Goal: Transaction & Acquisition: Book appointment/travel/reservation

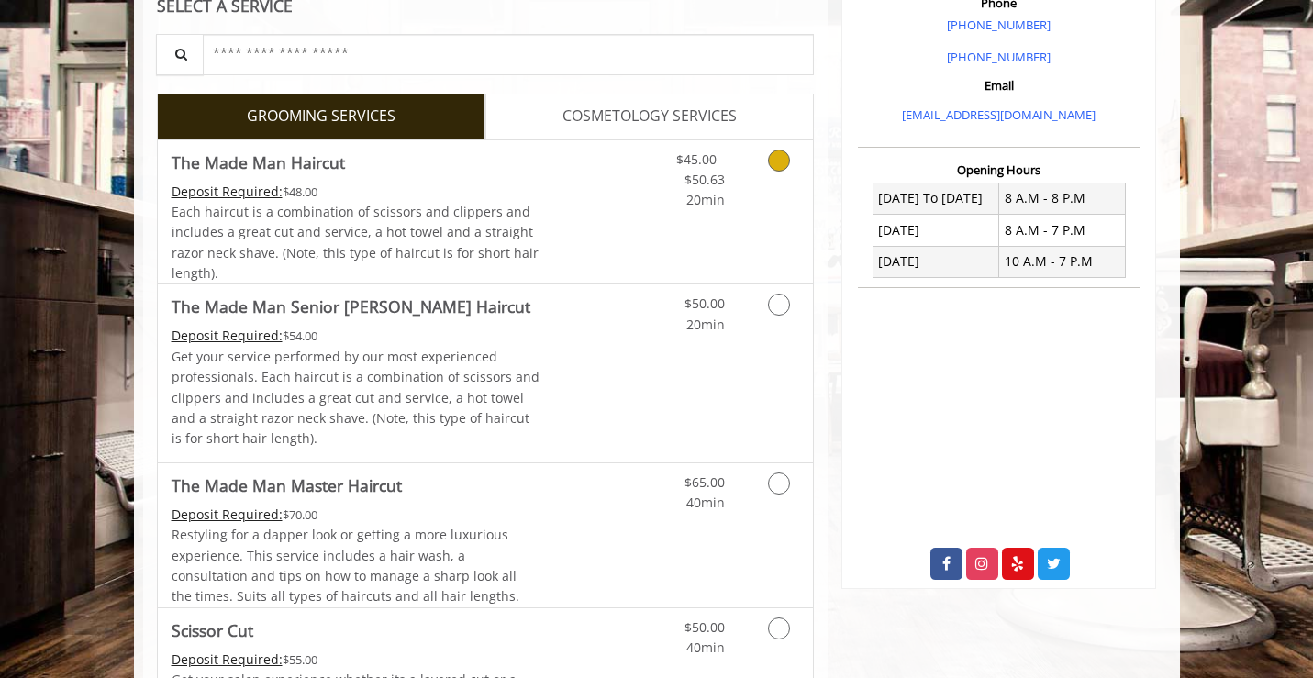
scroll to position [562, 0]
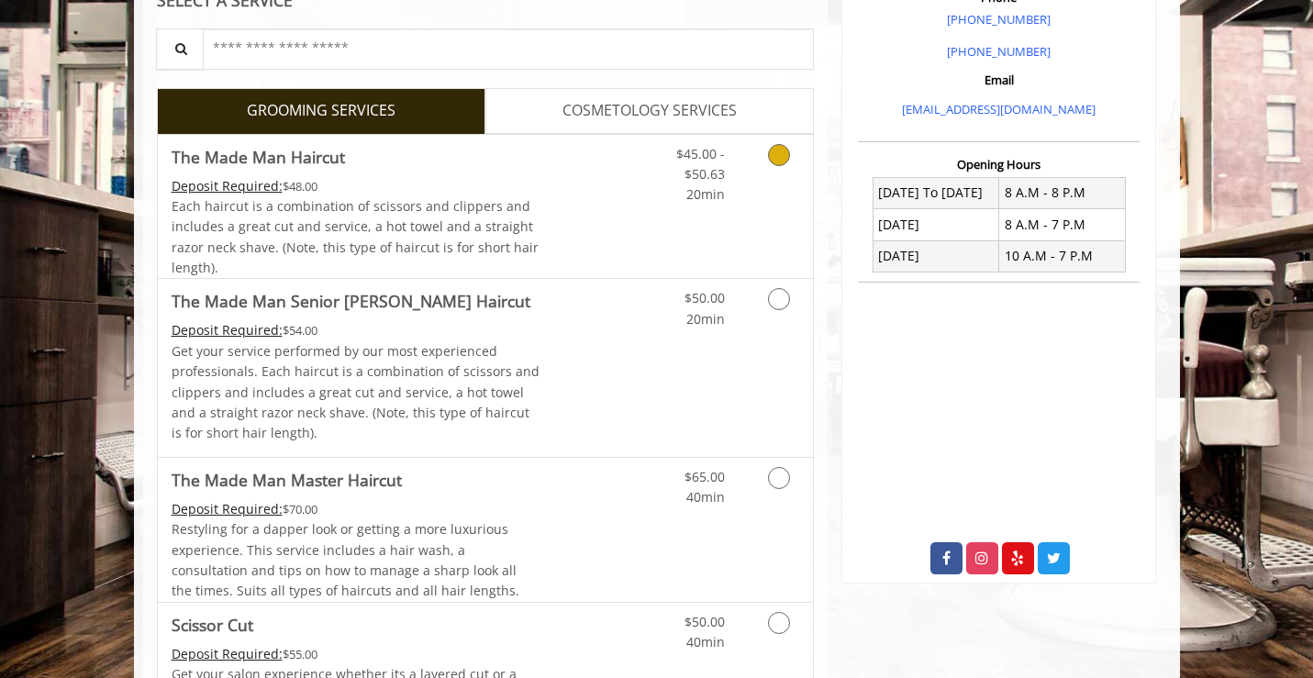
click at [507, 210] on span "Each haircut is a combination of scissors and clippers and includes a great cut…" at bounding box center [355, 236] width 367 height 79
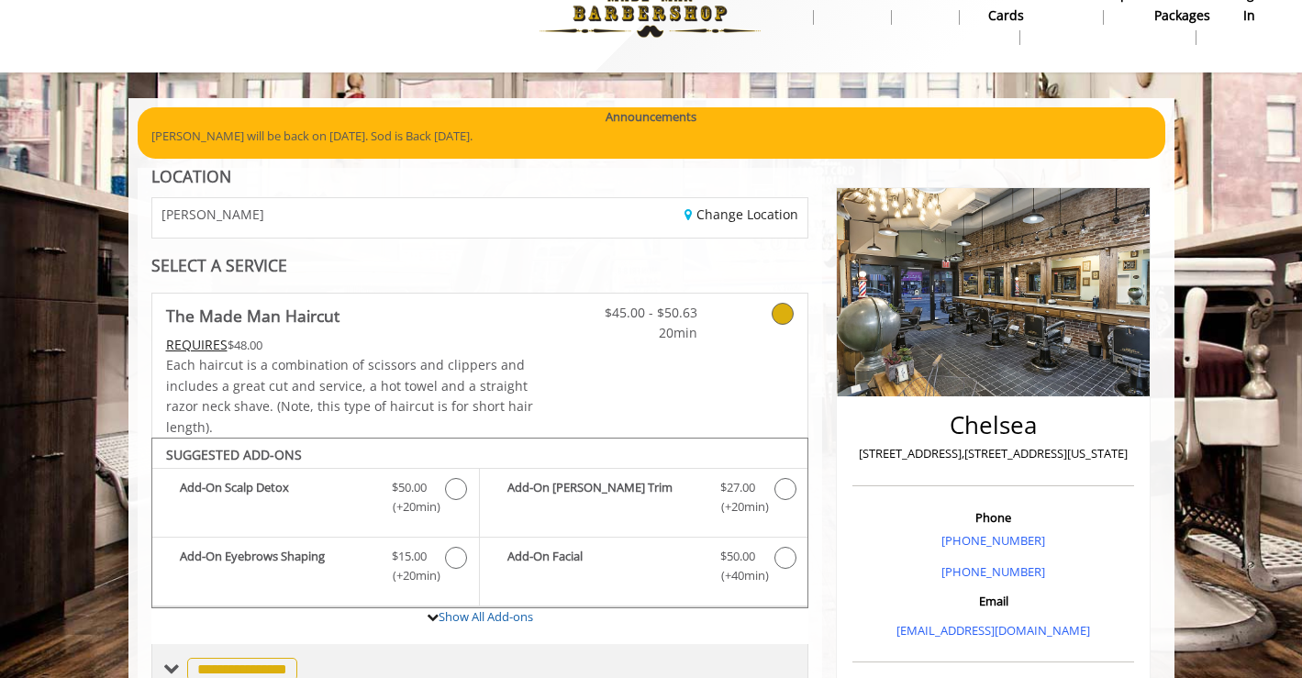
scroll to position [0, 0]
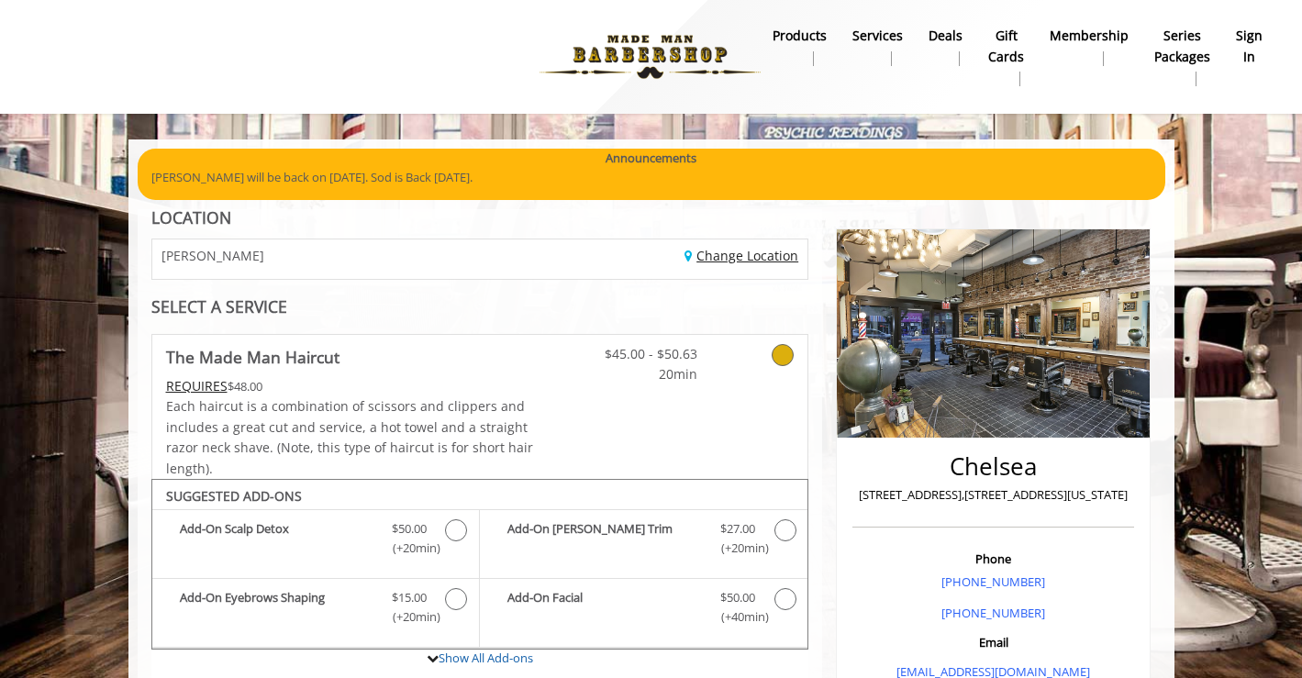
click at [711, 260] on link "Change Location" at bounding box center [741, 255] width 114 height 17
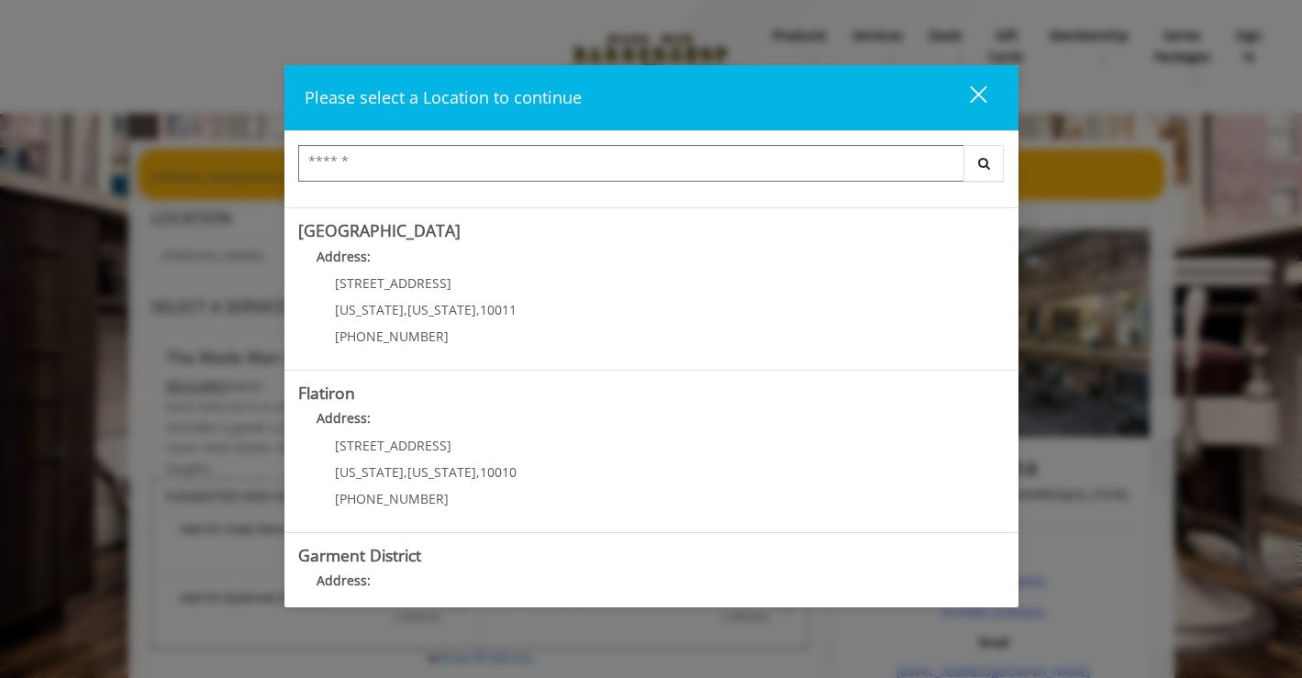
scroll to position [314, 0]
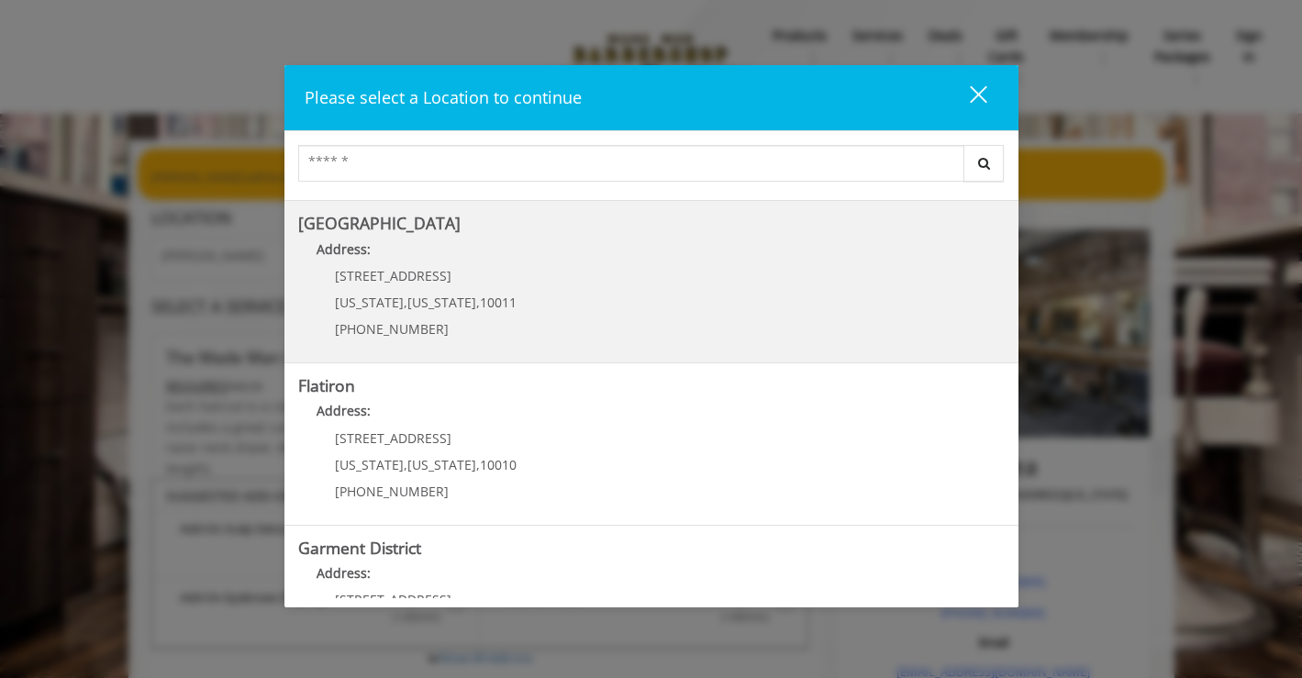
click at [531, 323] on Street "Chelsea 15th Street Address: 267 W 15th St New York , New York , 10011 (646) 85…" at bounding box center [651, 282] width 706 height 134
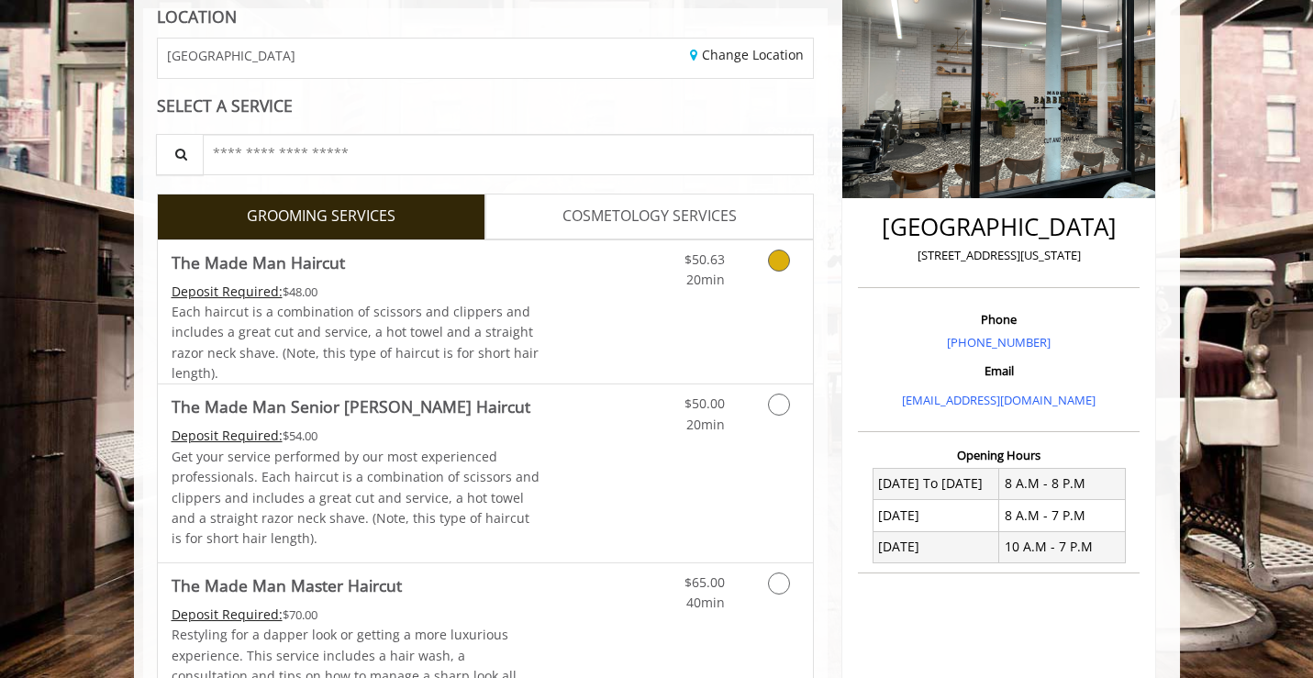
click at [641, 355] on link "Discounted Price" at bounding box center [593, 312] width 109 height 144
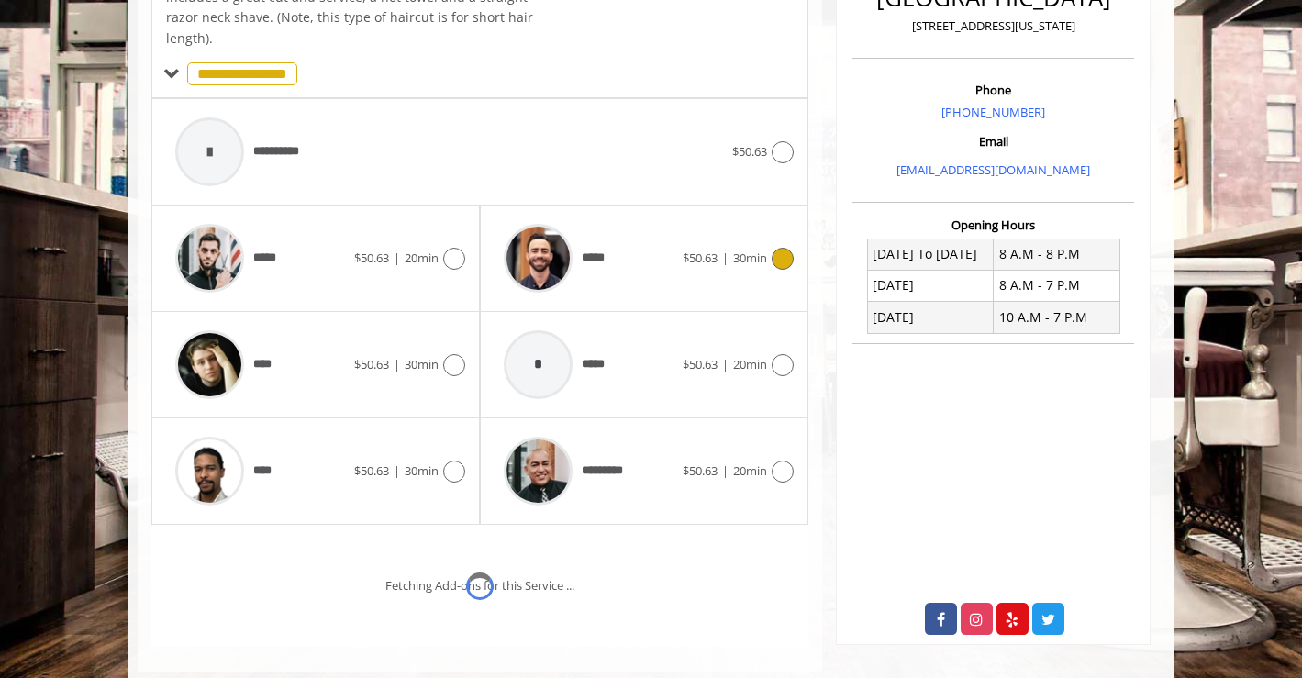
scroll to position [544, 0]
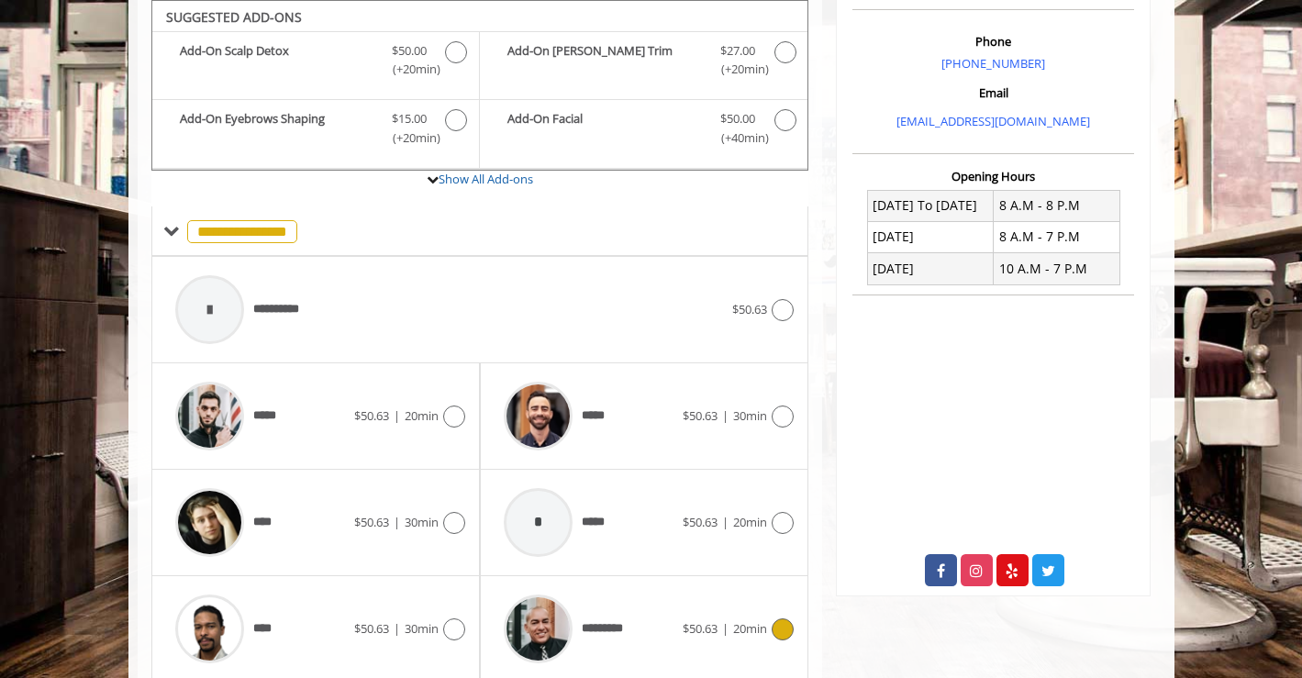
click at [787, 634] on icon at bounding box center [783, 629] width 22 height 22
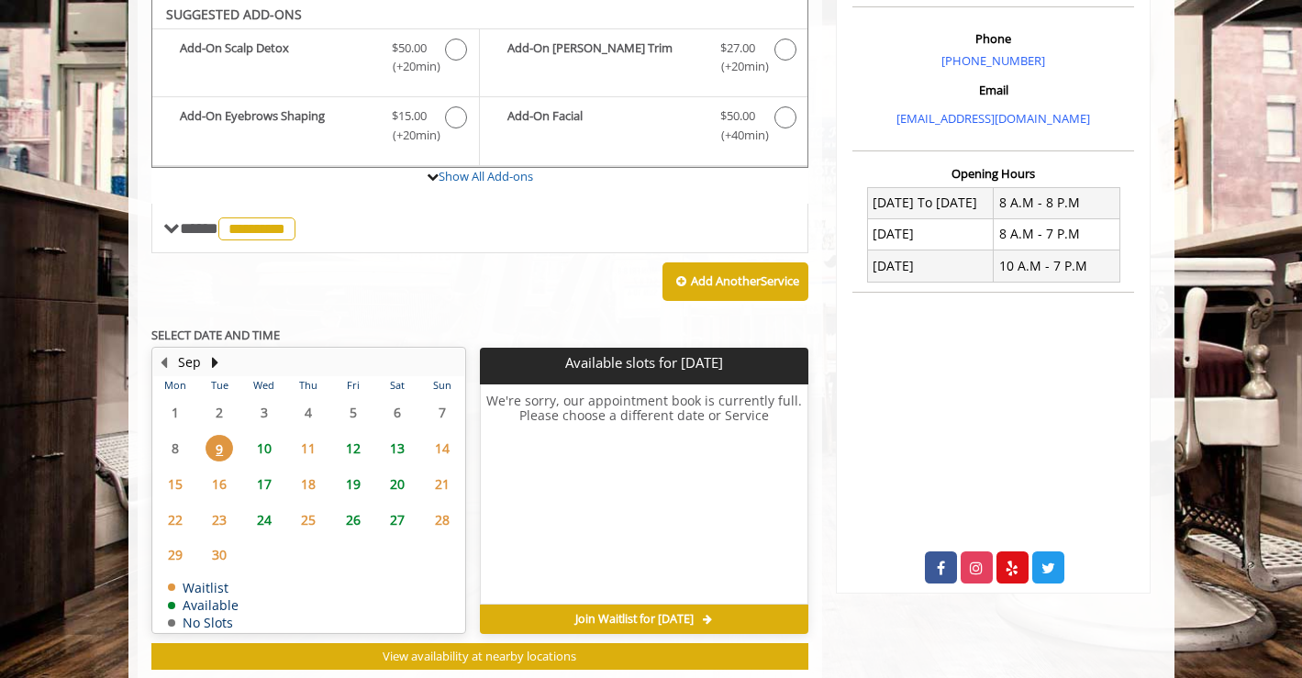
scroll to position [545, 0]
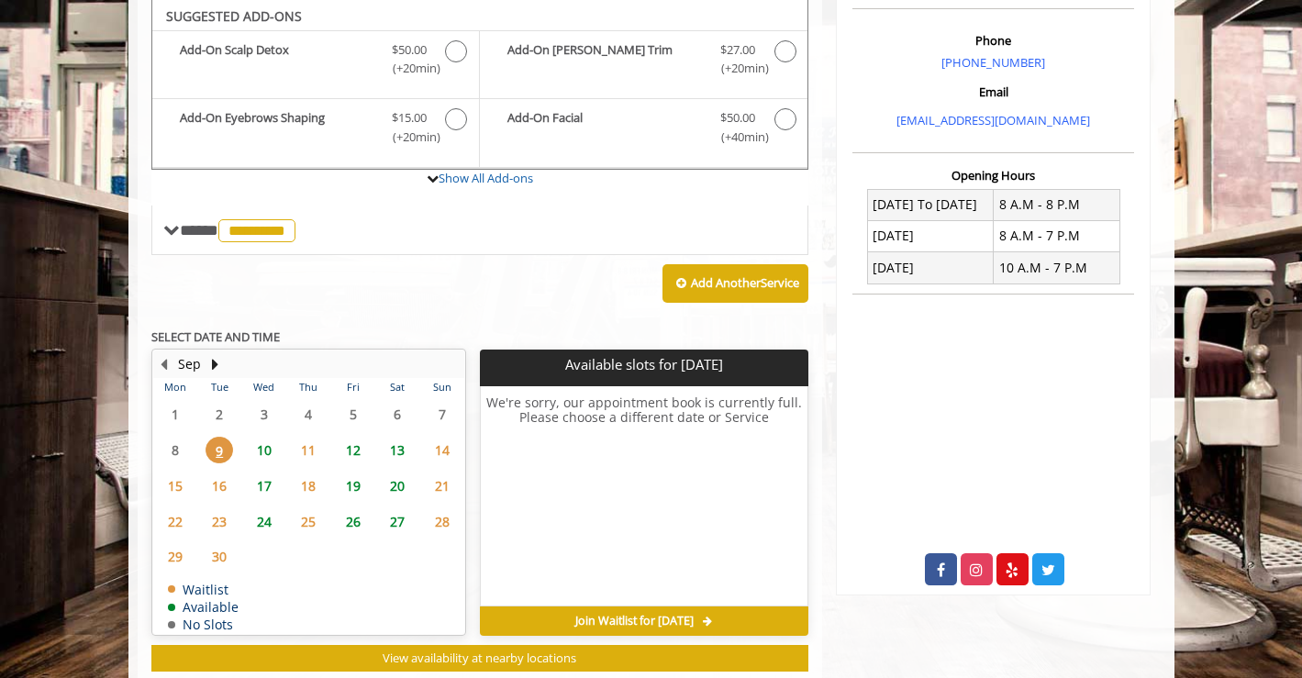
click at [270, 447] on span "10" at bounding box center [264, 450] width 28 height 27
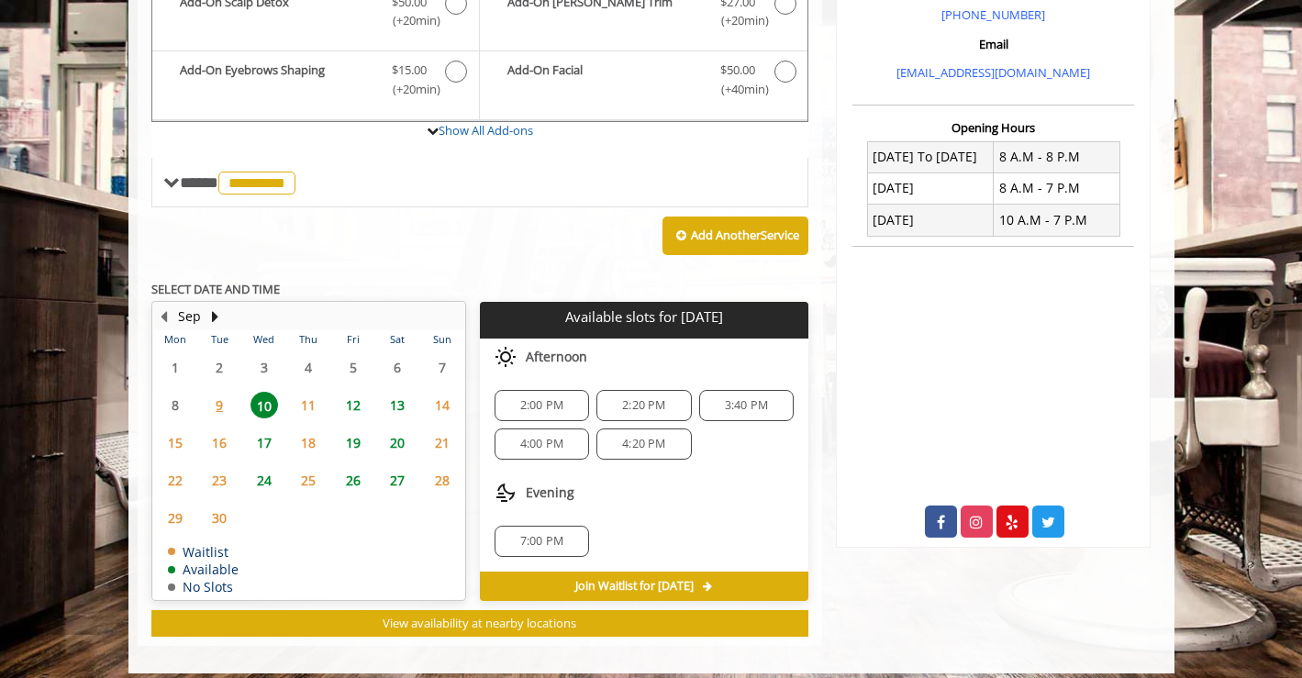
scroll to position [606, 0]
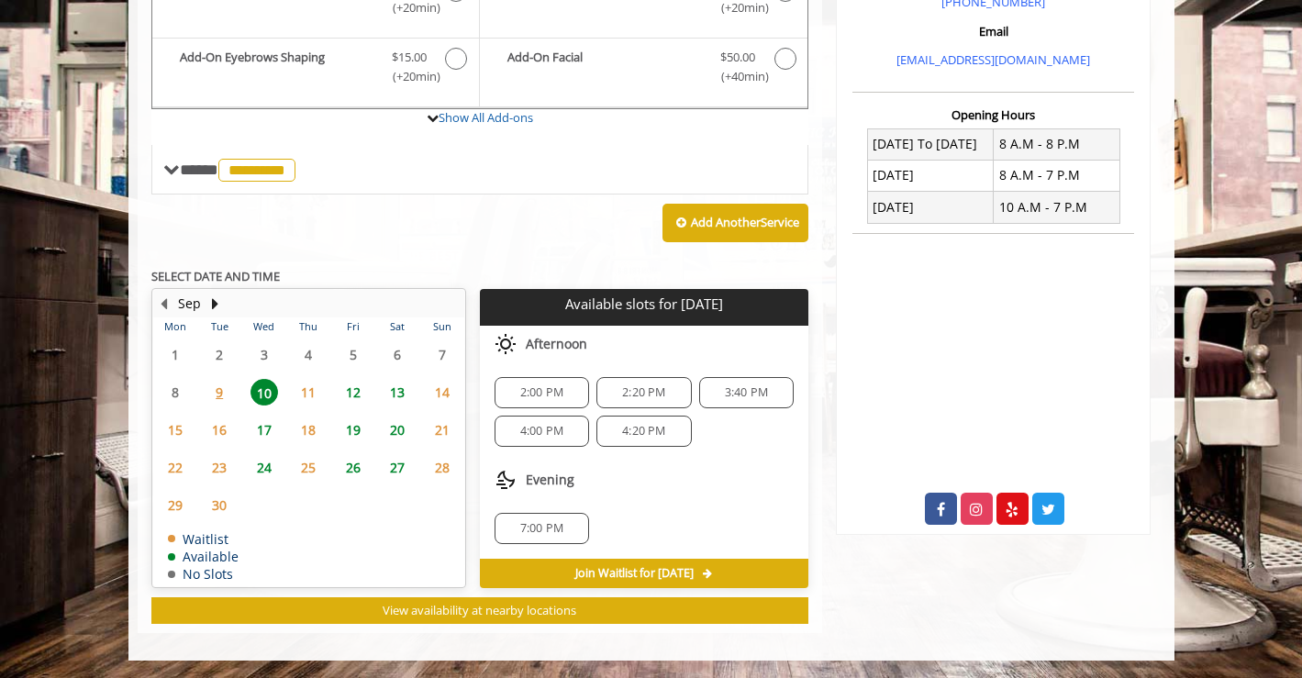
click at [302, 386] on span "11" at bounding box center [309, 392] width 28 height 27
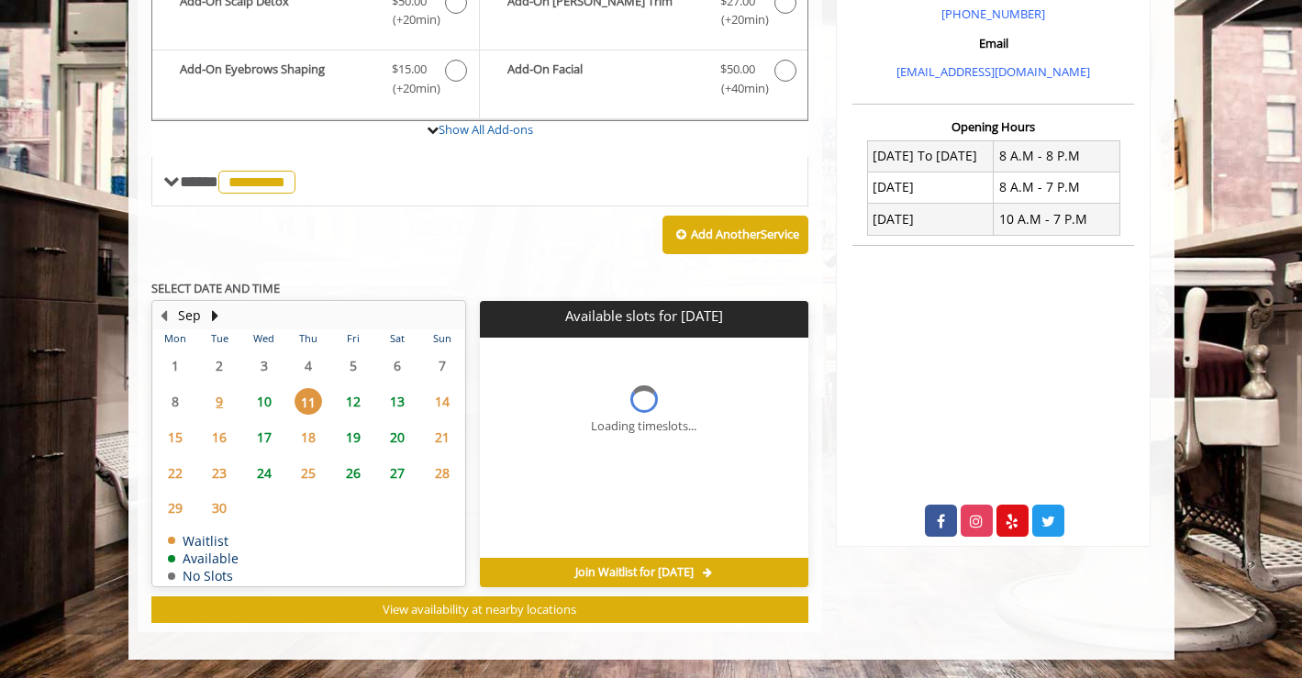
scroll to position [593, 0]
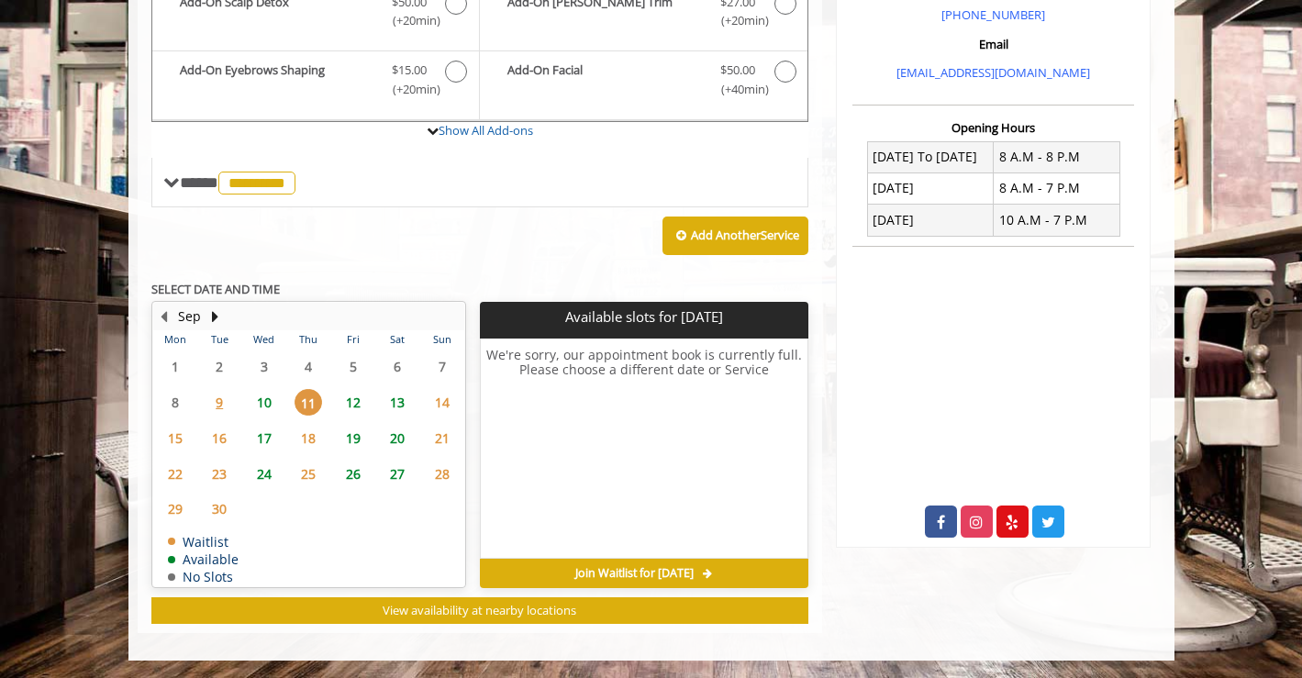
click at [360, 405] on span "12" at bounding box center [353, 402] width 28 height 27
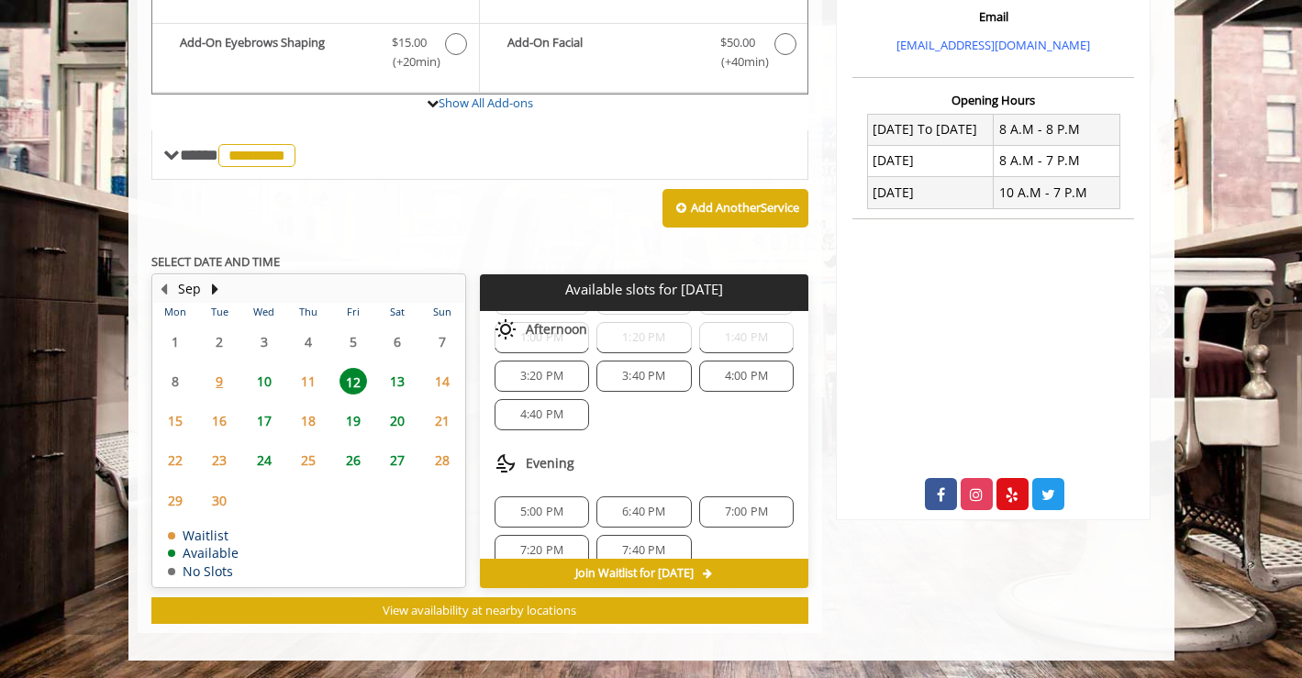
scroll to position [314, 0]
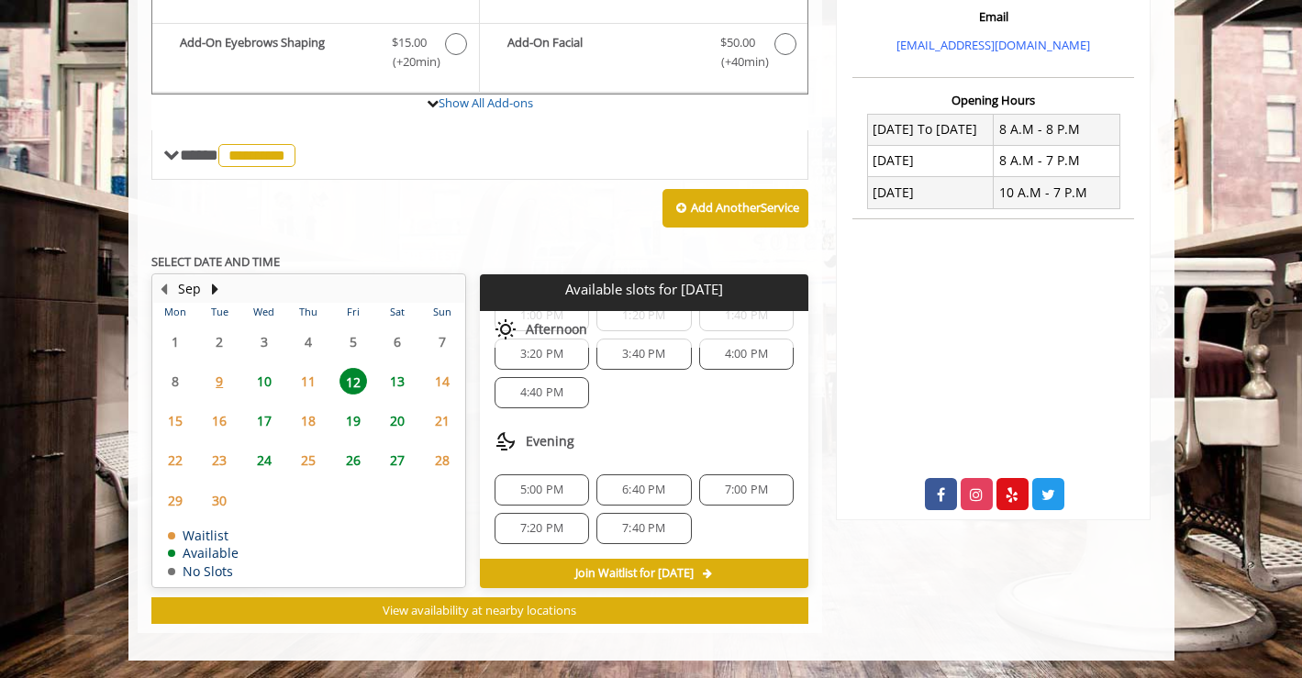
click at [271, 384] on span "10" at bounding box center [264, 381] width 28 height 27
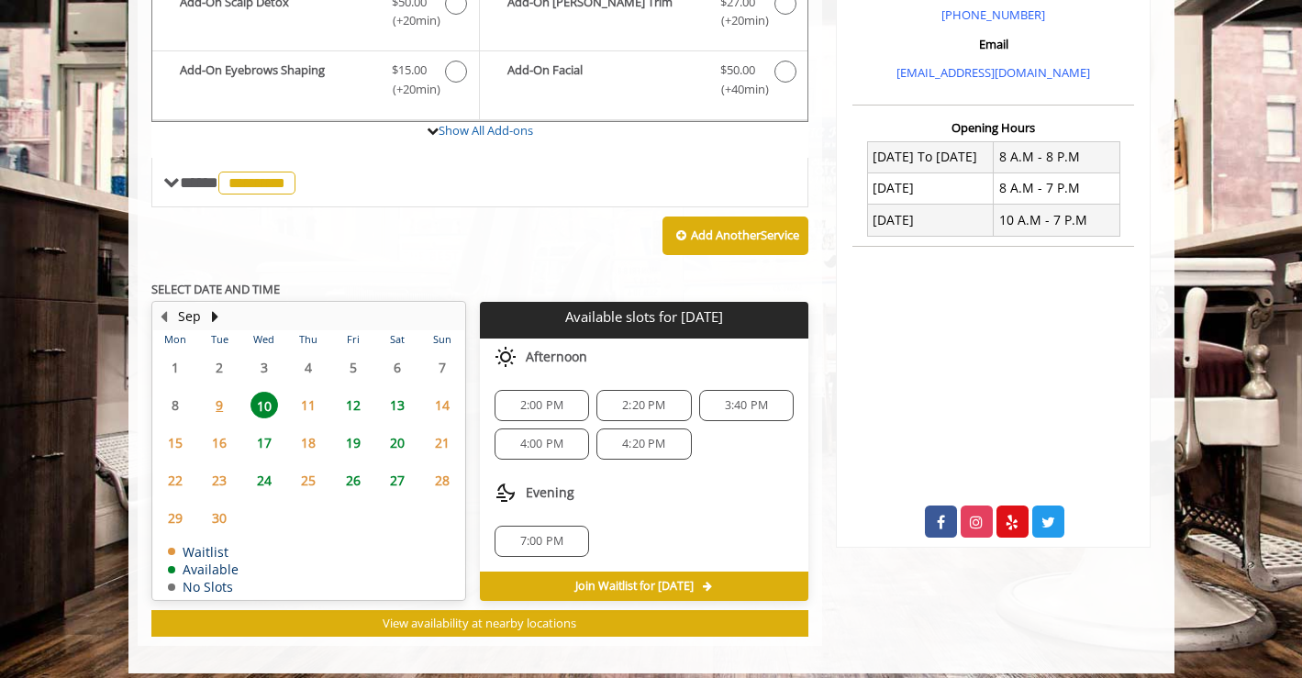
scroll to position [606, 0]
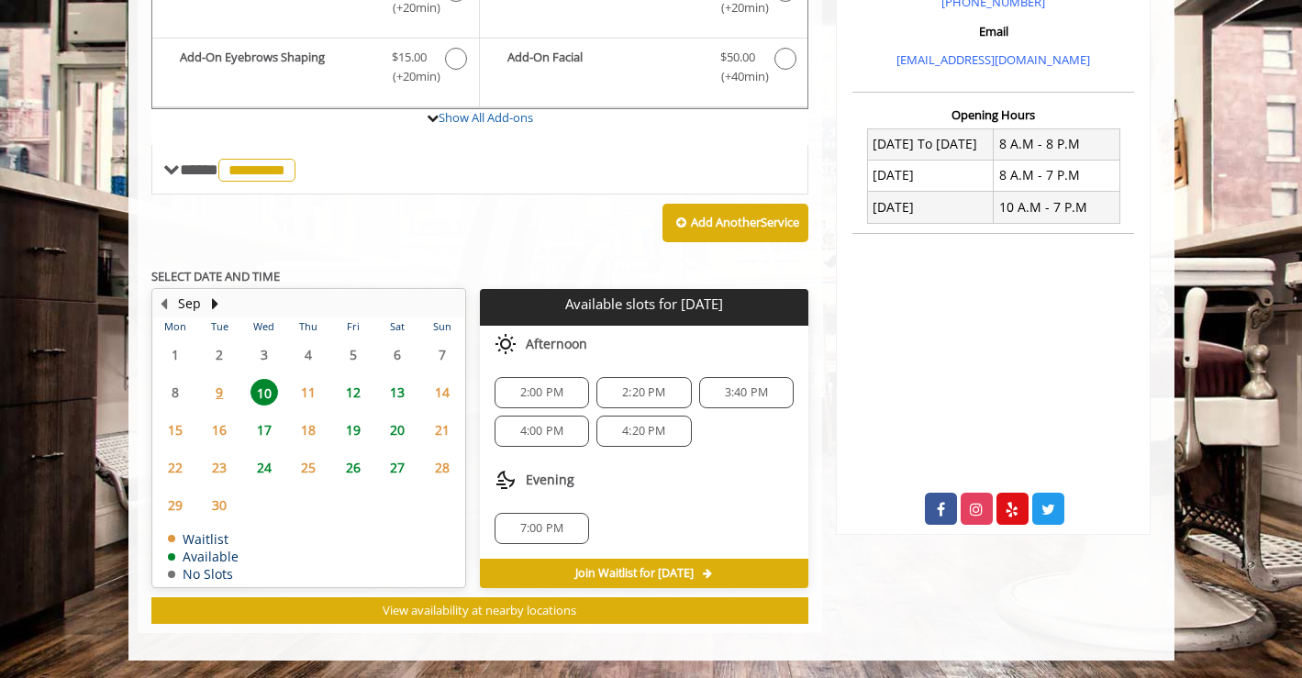
click at [365, 391] on span "12" at bounding box center [353, 392] width 28 height 27
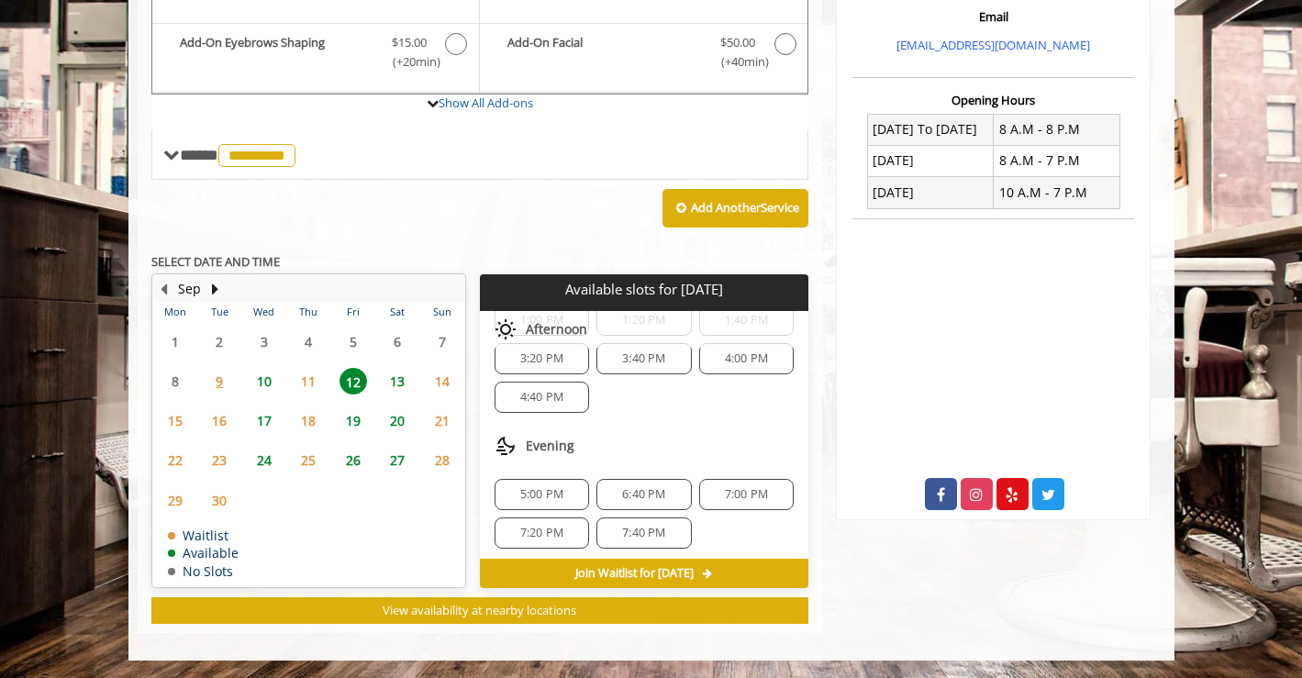
scroll to position [311, 0]
click at [276, 376] on span "10" at bounding box center [264, 381] width 28 height 27
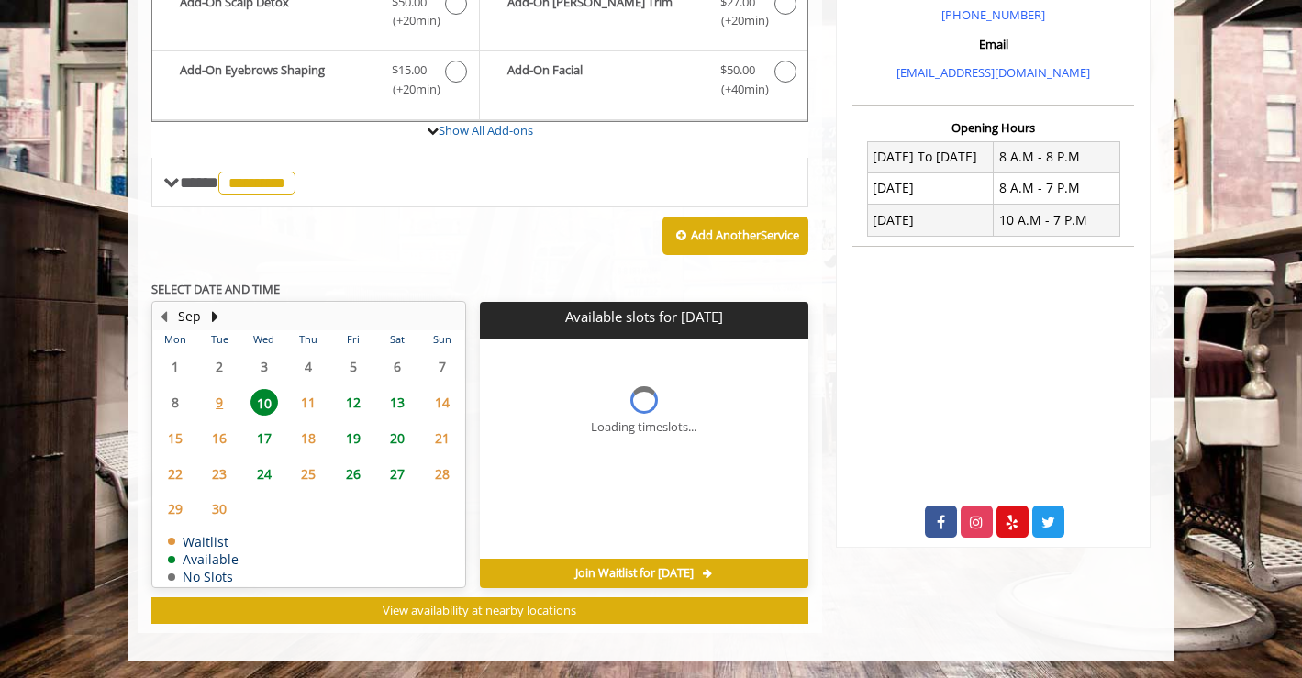
scroll to position [606, 0]
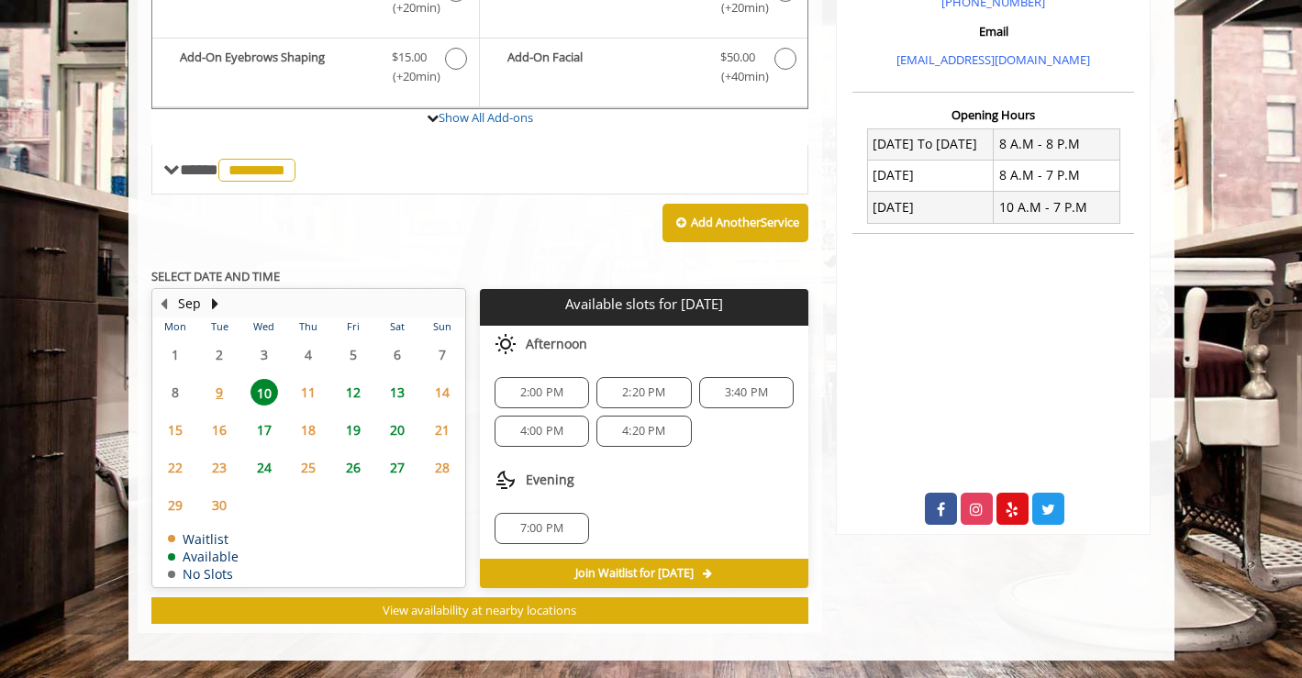
click at [356, 388] on span "12" at bounding box center [353, 392] width 28 height 27
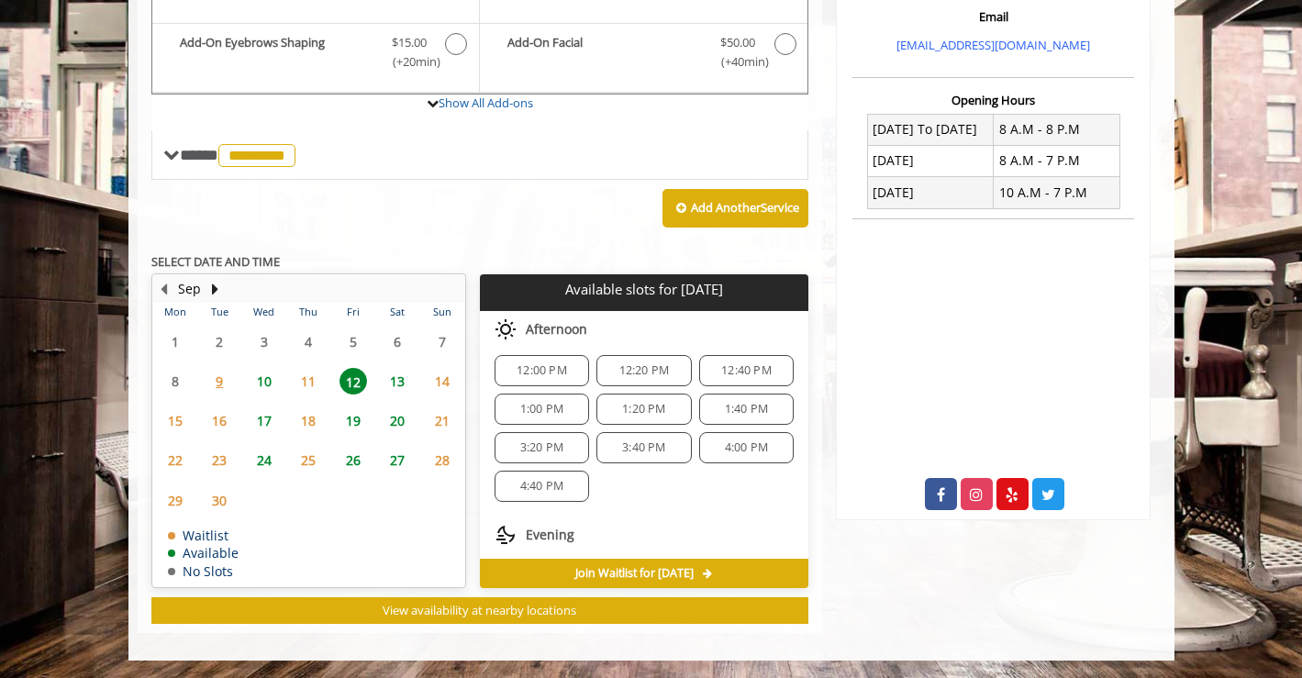
scroll to position [314, 0]
